Goal: Information Seeking & Learning: Learn about a topic

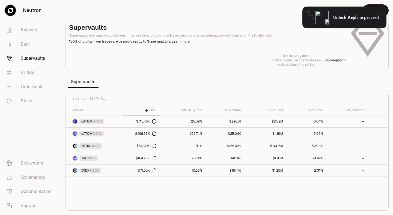
click at [38, 61] on link "Supervaults" at bounding box center [30, 58] width 57 height 14
click at [28, 43] on link "Earn" at bounding box center [30, 44] width 57 height 14
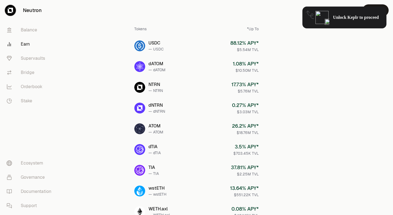
scroll to position [83, 0]
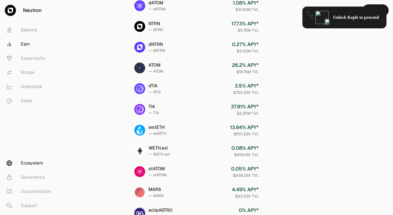
click at [28, 159] on link "Ecosystem" at bounding box center [30, 163] width 57 height 14
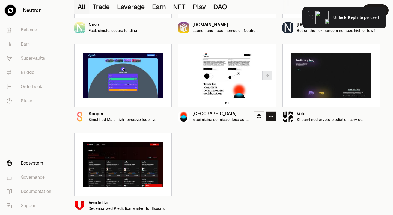
scroll to position [569, 0]
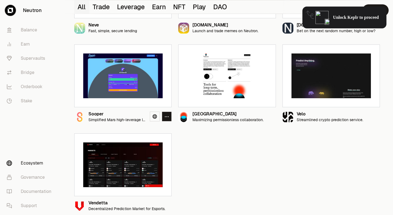
click at [87, 121] on div "Sooper Simplified Mars high-leverage looping." at bounding box center [109, 117] width 71 height 11
click at [91, 118] on p "Simplified Mars high-leverage looping." at bounding box center [116, 120] width 57 height 5
click at [93, 115] on div "Sooper" at bounding box center [116, 114] width 57 height 5
click at [112, 82] on img at bounding box center [122, 76] width 79 height 45
click at [96, 111] on div "Sooper Simplified Mars high-leverage looping." at bounding box center [122, 114] width 97 height 15
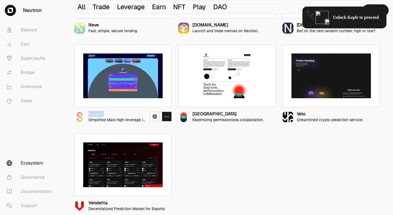
click at [96, 111] on div "Sooper Simplified Mars high-leverage looping." at bounding box center [122, 114] width 97 height 15
click at [165, 115] on icon "button" at bounding box center [167, 116] width 4 height 5
click at [159, 115] on link at bounding box center [155, 117] width 10 height 10
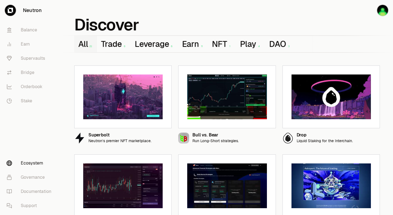
scroll to position [0, 0]
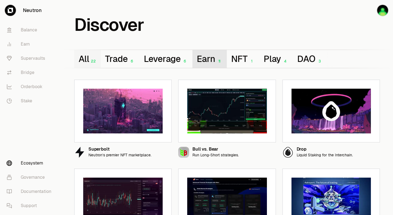
click at [217, 55] on button "Earn 11" at bounding box center [209, 59] width 34 height 18
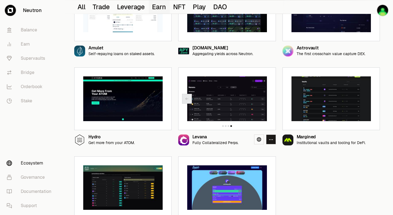
scroll to position [214, 0]
